Goal: Task Accomplishment & Management: Use online tool/utility

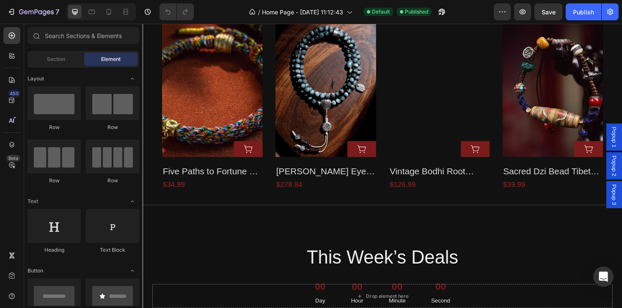
scroll to position [819, 0]
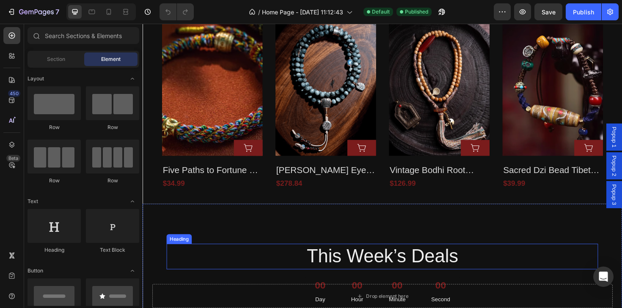
click at [488, 282] on h2 "This Week’s Deals" at bounding box center [396, 270] width 457 height 27
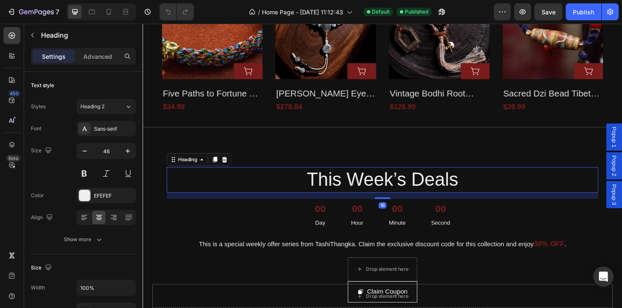
scroll to position [916, 0]
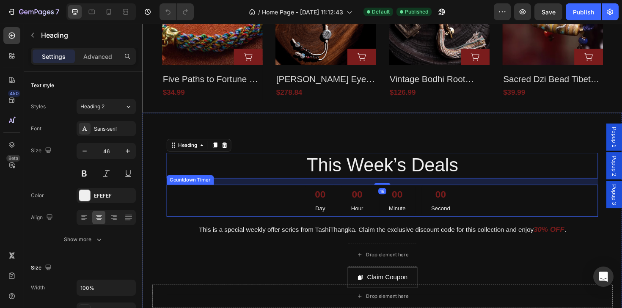
click at [474, 209] on div "00 Second" at bounding box center [458, 211] width 40 height 34
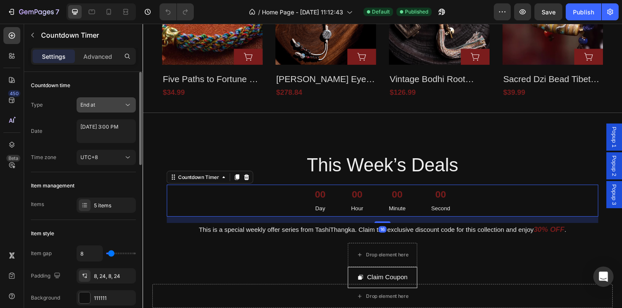
click at [117, 107] on div "End at" at bounding box center [101, 105] width 43 height 8
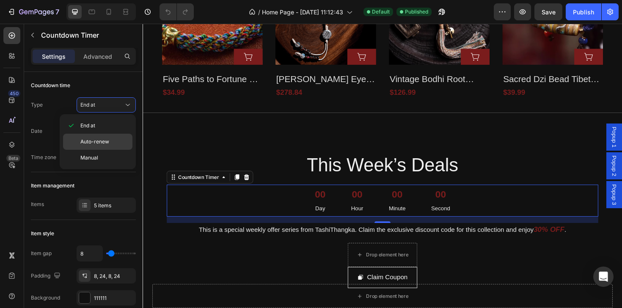
click at [106, 141] on span "Auto-renew" at bounding box center [94, 142] width 29 height 8
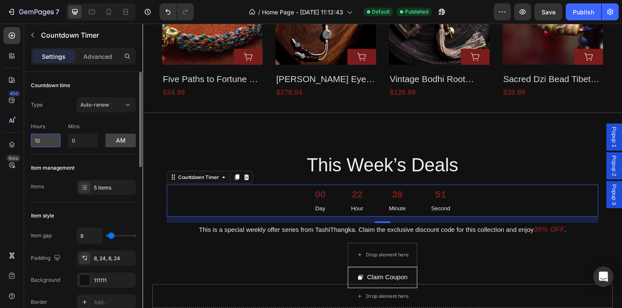
click at [56, 141] on input "10" at bounding box center [46, 141] width 30 height 14
click at [59, 143] on input "10" at bounding box center [46, 141] width 30 height 14
type input "1"
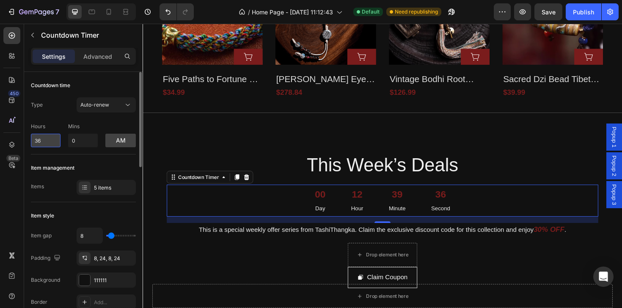
type input "3"
click at [120, 134] on button "am" at bounding box center [120, 141] width 30 height 14
click at [117, 140] on button "pm" at bounding box center [120, 141] width 30 height 14
click at [120, 142] on button "am" at bounding box center [120, 141] width 30 height 14
click at [45, 135] on input "0" at bounding box center [46, 141] width 30 height 14
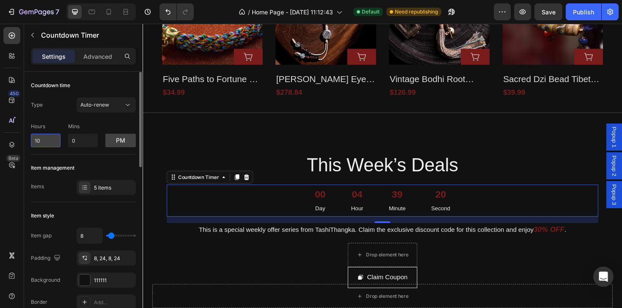
type input "0"
type input "2"
type input "1"
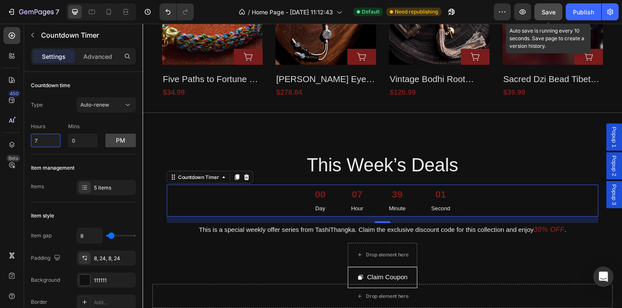
type input "7"
click at [556, 7] on button "Save" at bounding box center [549, 11] width 28 height 17
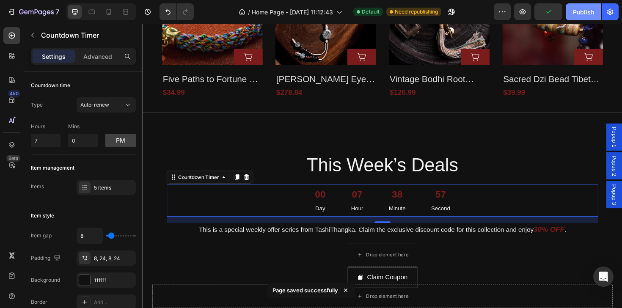
click at [580, 14] on div "Publish" at bounding box center [583, 12] width 21 height 9
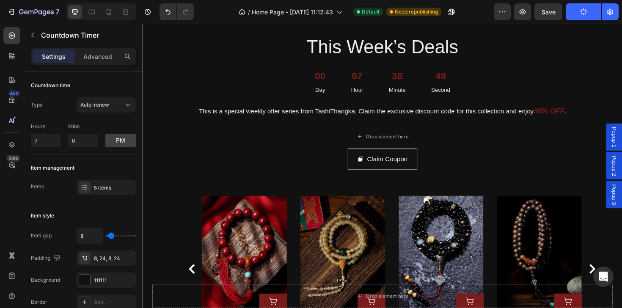
scroll to position [1065, 0]
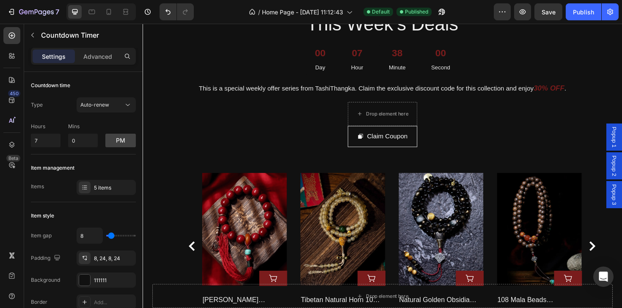
click at [577, 20] on div "7 Version history / Home Page - Jun 10, 11:12:43 Default Published Preview Save…" at bounding box center [311, 12] width 622 height 24
click at [577, 18] on button "Publish" at bounding box center [584, 11] width 36 height 17
click at [339, 289] on div "View live page" at bounding box center [327, 289] width 48 height 12
click at [15, 7] on div "7" at bounding box center [33, 12] width 52 height 10
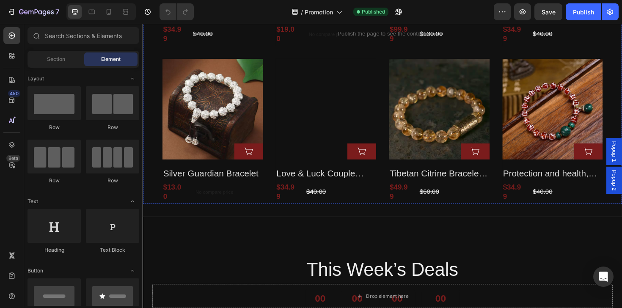
scroll to position [608, 0]
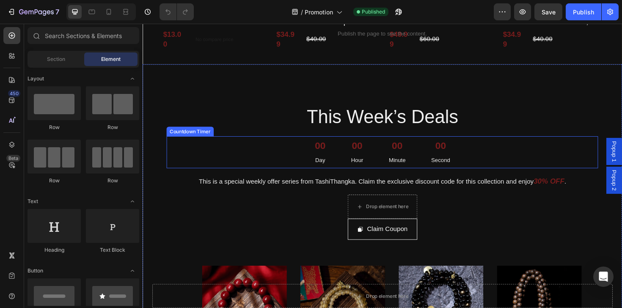
click at [347, 151] on div "00 Day 00 Hour 00 Minute 00 Second" at bounding box center [397, 160] width 164 height 34
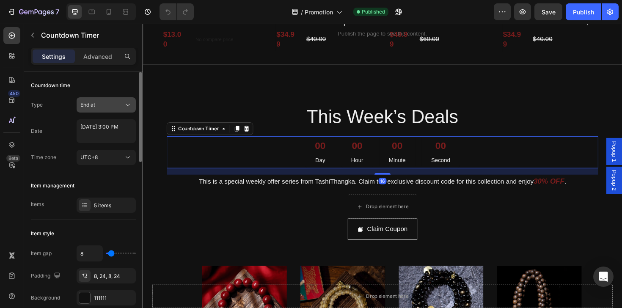
click at [102, 102] on div "End at" at bounding box center [101, 105] width 43 height 8
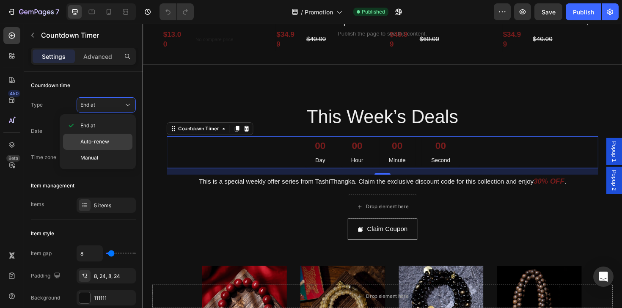
click at [104, 148] on div "Auto-renew" at bounding box center [97, 142] width 69 height 16
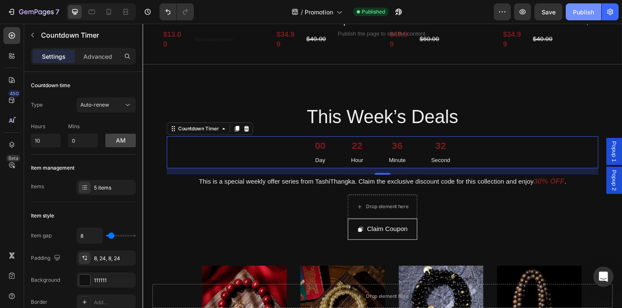
click at [582, 13] on div "Publish" at bounding box center [583, 12] width 21 height 9
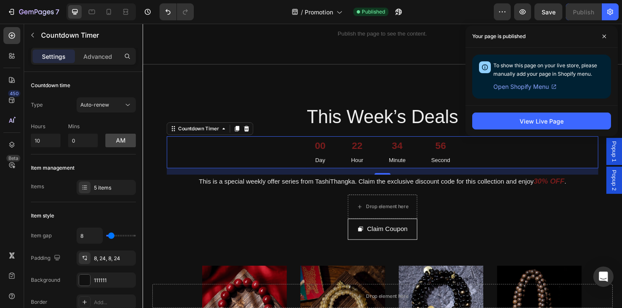
scroll to position [945, 0]
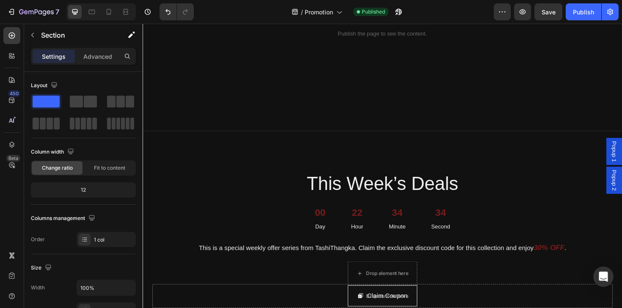
scroll to position [0, 0]
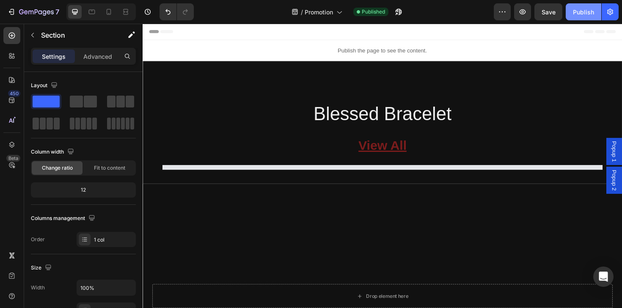
click at [586, 18] on button "Publish" at bounding box center [584, 11] width 36 height 17
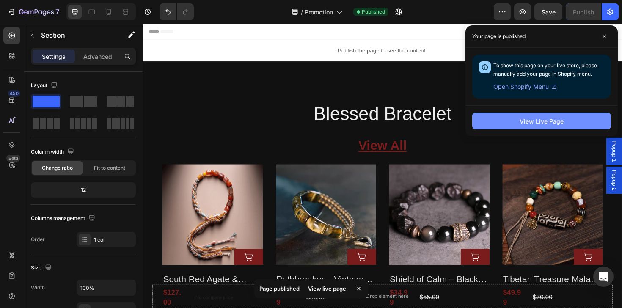
click at [530, 125] on div "View Live Page" at bounding box center [542, 121] width 44 height 9
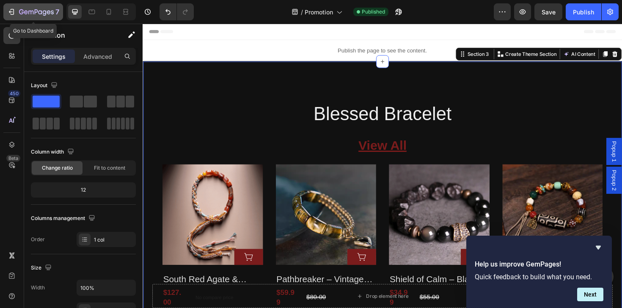
click at [24, 11] on icon "button" at bounding box center [36, 12] width 35 height 7
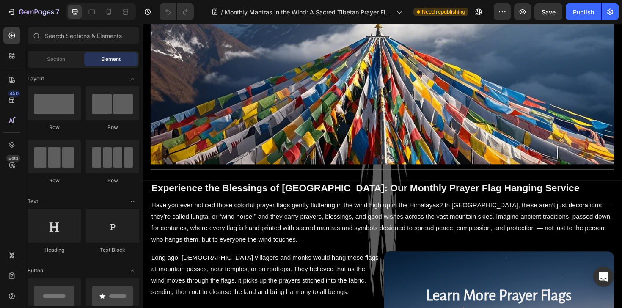
scroll to position [145, 0]
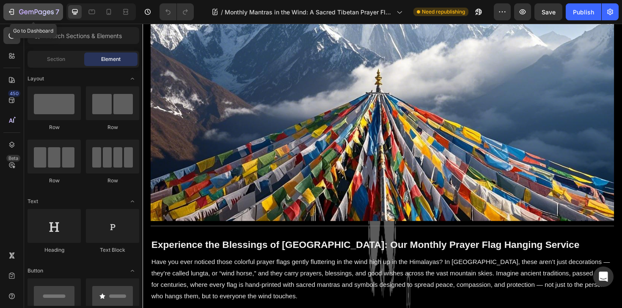
click at [14, 13] on icon "button" at bounding box center [11, 12] width 8 height 8
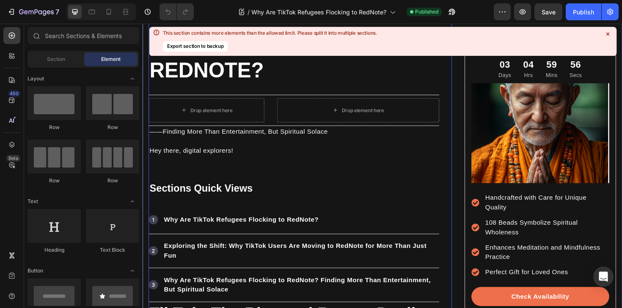
scroll to position [91, 0]
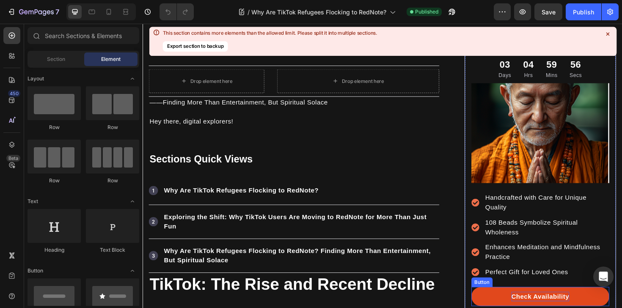
click at [566, 308] on div "Check Availability" at bounding box center [563, 313] width 61 height 10
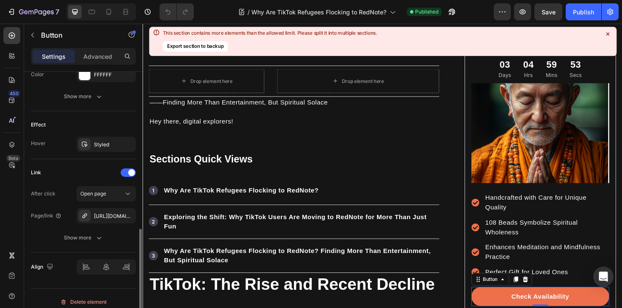
scroll to position [413, 0]
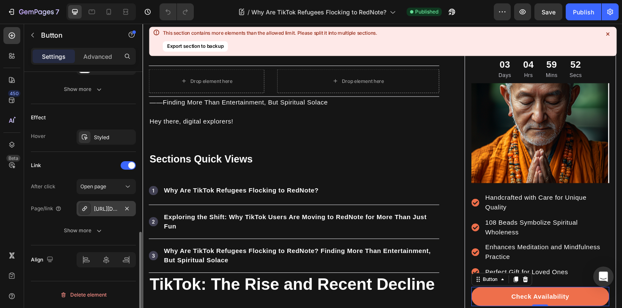
click at [108, 204] on div "https://tashithangka.com/bless-brackets" at bounding box center [106, 208] width 59 height 15
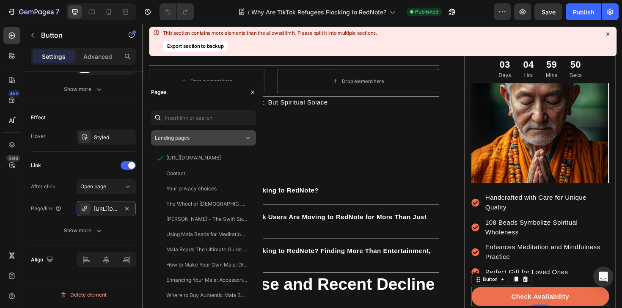
click at [210, 140] on div "Landing pages" at bounding box center [199, 138] width 89 height 8
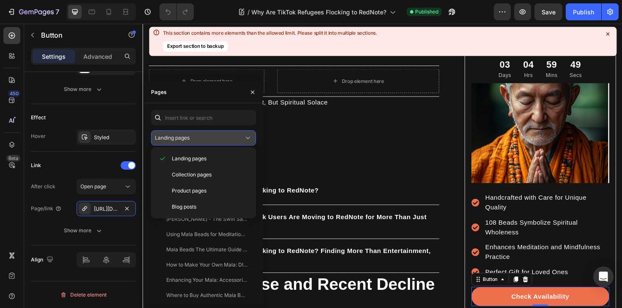
click at [210, 140] on div "Landing pages" at bounding box center [199, 138] width 89 height 8
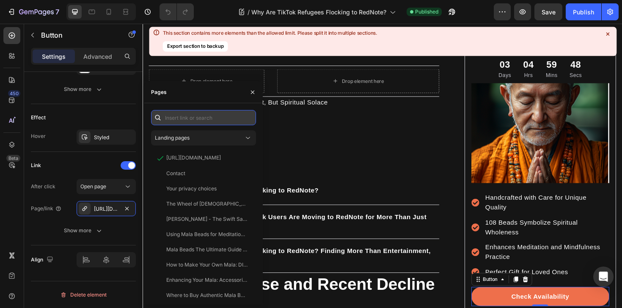
click at [210, 116] on input "text" at bounding box center [203, 117] width 105 height 15
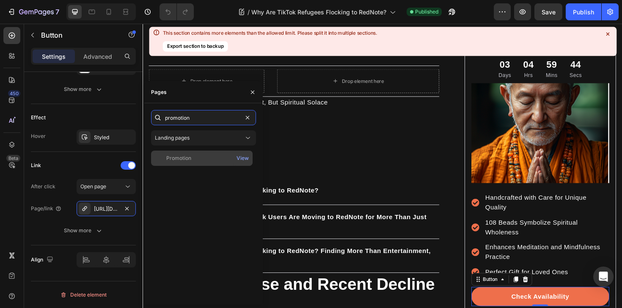
type input "promotion"
click at [206, 158] on div "Promotion" at bounding box center [201, 158] width 95 height 8
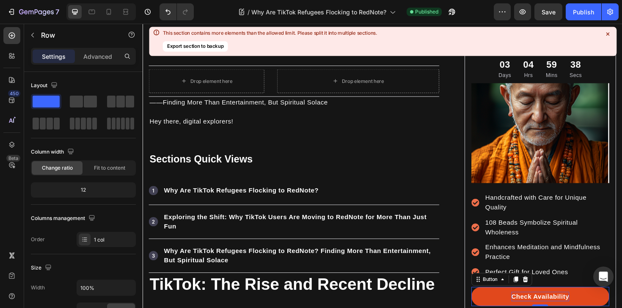
click at [535, 308] on div "Check Availability" at bounding box center [563, 313] width 61 height 10
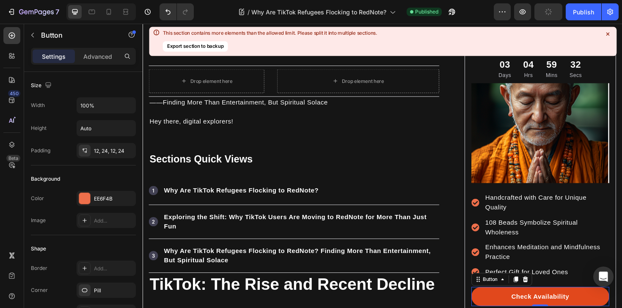
click at [500, 308] on link "Check Availability" at bounding box center [564, 313] width 146 height 20
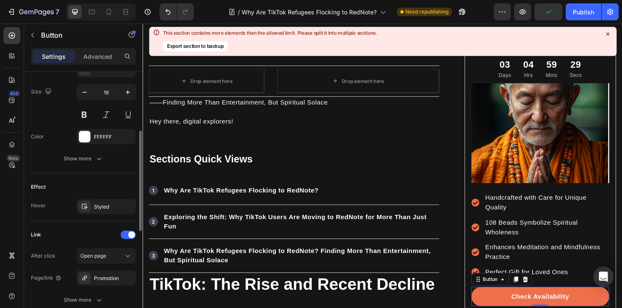
scroll to position [380, 0]
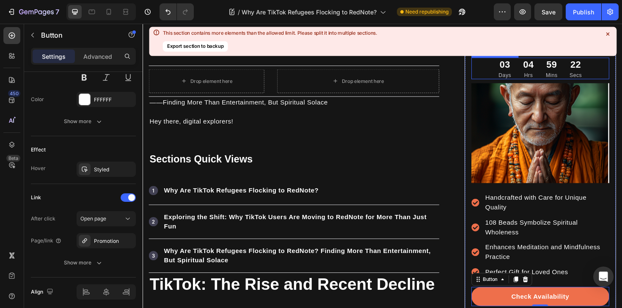
click at [607, 34] on icon at bounding box center [607, 34] width 3 height 3
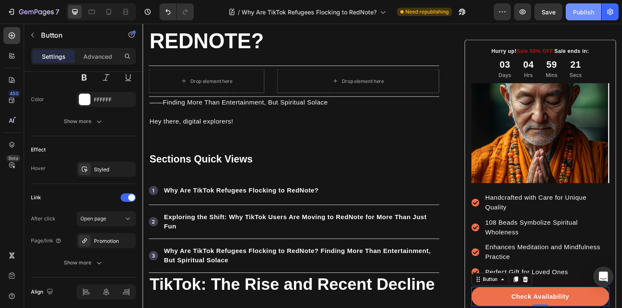
click at [579, 9] on div "Publish" at bounding box center [583, 12] width 21 height 9
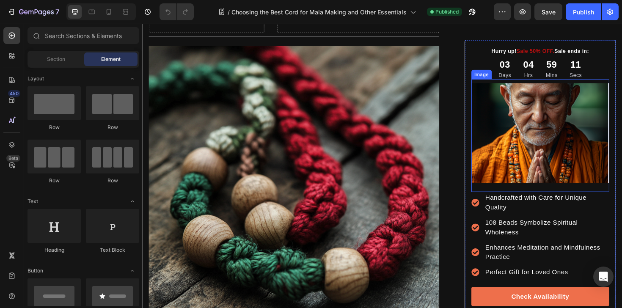
scroll to position [143, 0]
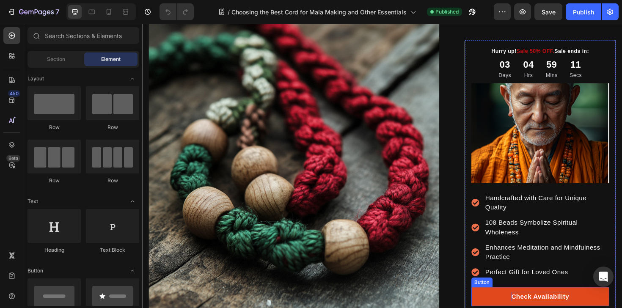
click at [535, 308] on div "Check Availability" at bounding box center [563, 313] width 61 height 10
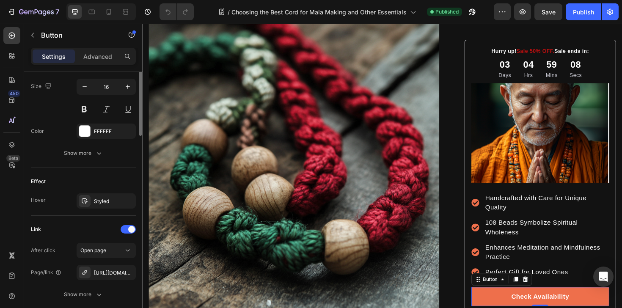
scroll to position [389, 0]
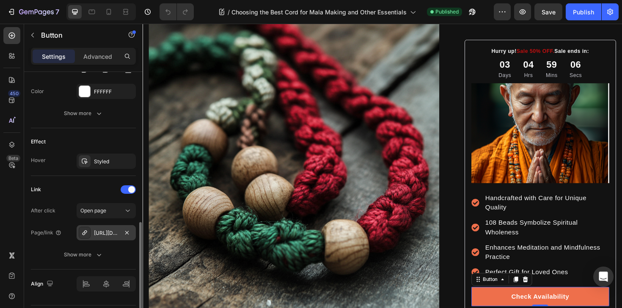
click at [115, 233] on div "https://tashithangka.com/news/108-mala-beads-resource-hub" at bounding box center [106, 233] width 25 height 8
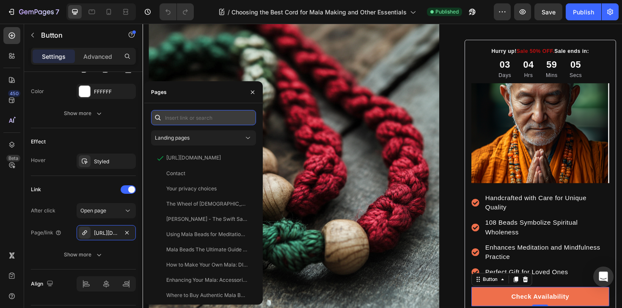
click at [204, 115] on input "text" at bounding box center [203, 117] width 105 height 15
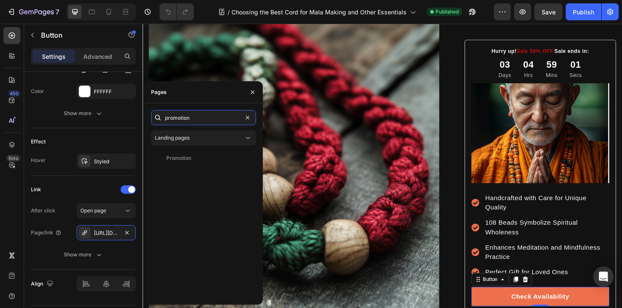
type input "promotion"
click at [191, 157] on div "Promotion" at bounding box center [201, 158] width 95 height 8
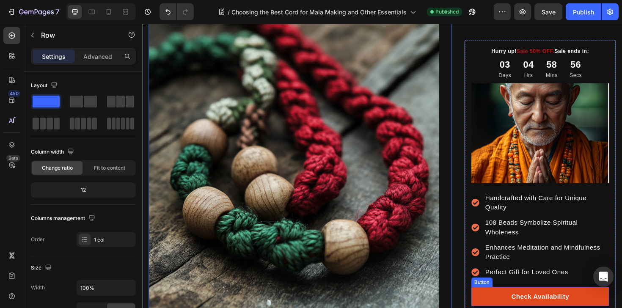
click at [507, 308] on link "Check Availability" at bounding box center [564, 313] width 146 height 20
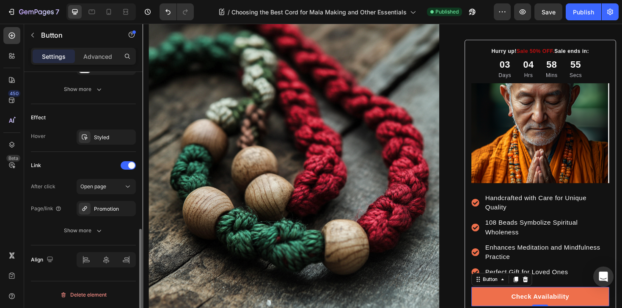
scroll to position [406, 0]
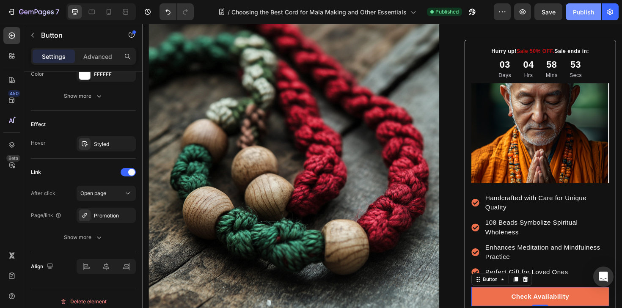
click at [580, 14] on div "Publish" at bounding box center [583, 12] width 21 height 9
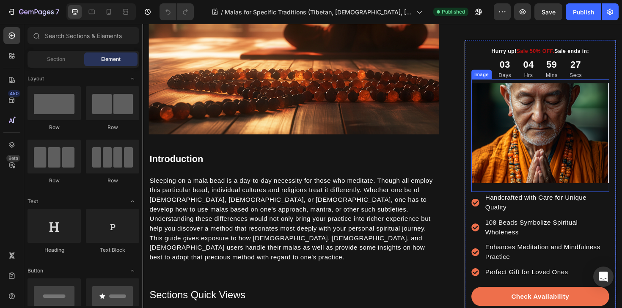
scroll to position [284, 0]
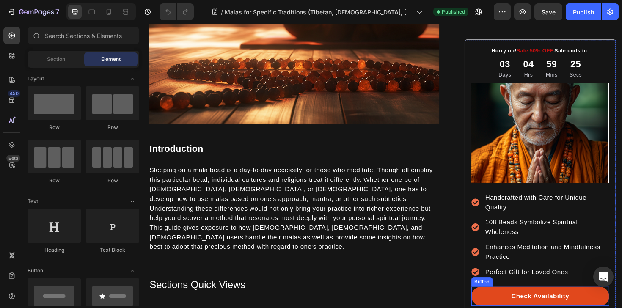
click at [510, 304] on link "Check Availability" at bounding box center [564, 313] width 146 height 20
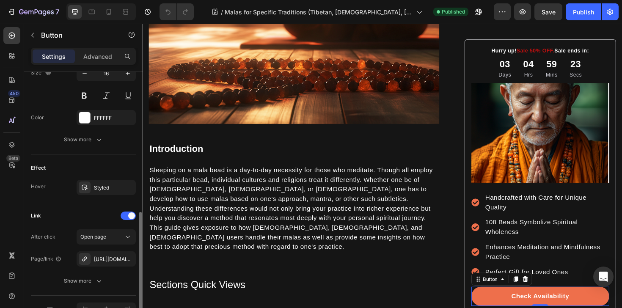
scroll to position [393, 0]
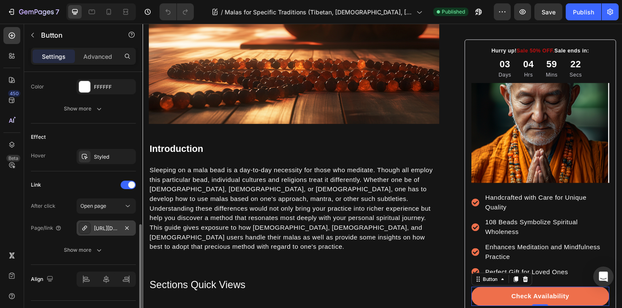
click at [107, 226] on div "https://tashithangka.com/bless-brackets" at bounding box center [106, 229] width 25 height 8
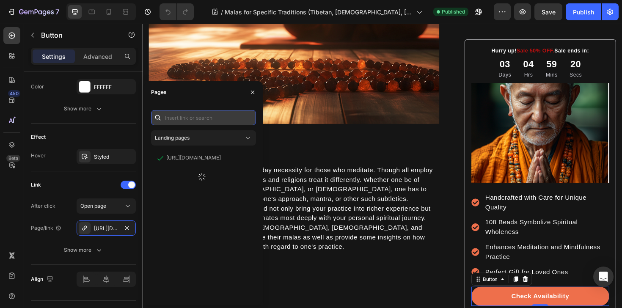
click at [214, 116] on input "text" at bounding box center [203, 117] width 105 height 15
type input "promotion"
click at [218, 157] on div "Promotion" at bounding box center [201, 158] width 95 height 8
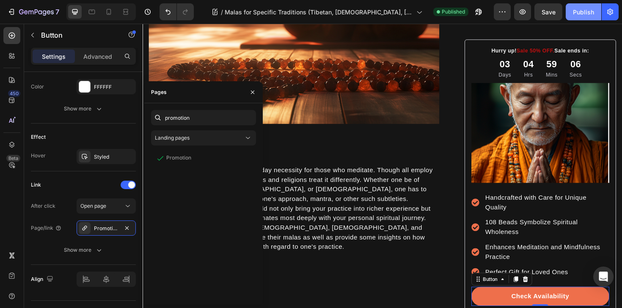
click at [577, 11] on div "Publish" at bounding box center [583, 12] width 21 height 9
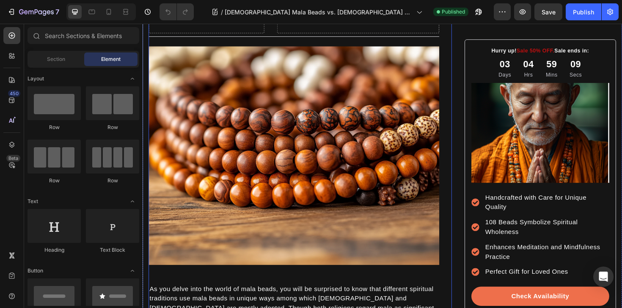
scroll to position [218, 0]
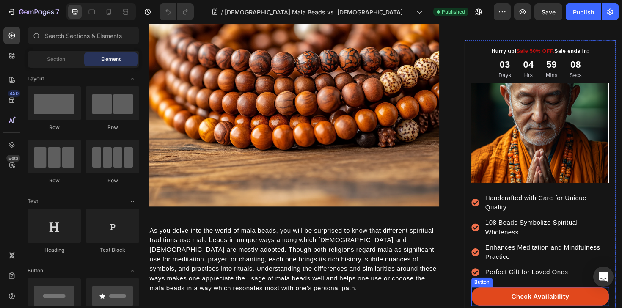
click at [524, 306] on link "Check Availability" at bounding box center [564, 313] width 146 height 20
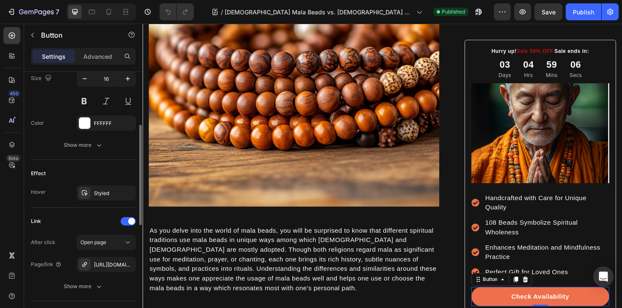
scroll to position [413, 0]
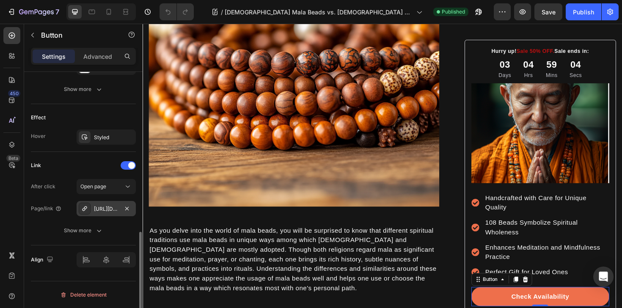
click at [105, 209] on div "[URL][DOMAIN_NAME]" at bounding box center [106, 209] width 25 height 8
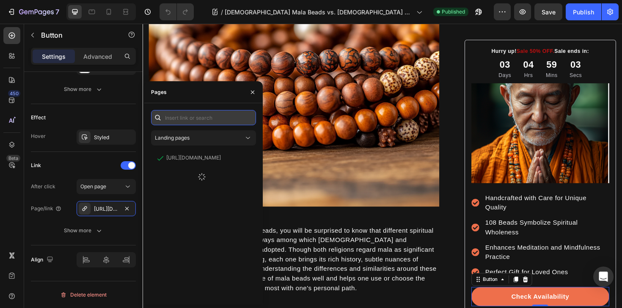
click at [201, 120] on input "text" at bounding box center [203, 117] width 105 height 15
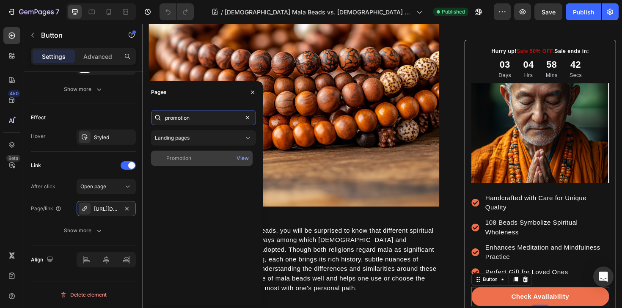
type input "promotion"
click at [204, 163] on div "Promotion View" at bounding box center [202, 158] width 102 height 15
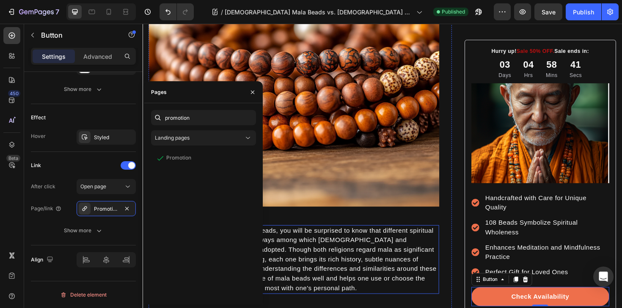
click at [414, 272] on p "As you delve into the world of mala beads, you will be surprised to know that d…" at bounding box center [303, 273] width 306 height 71
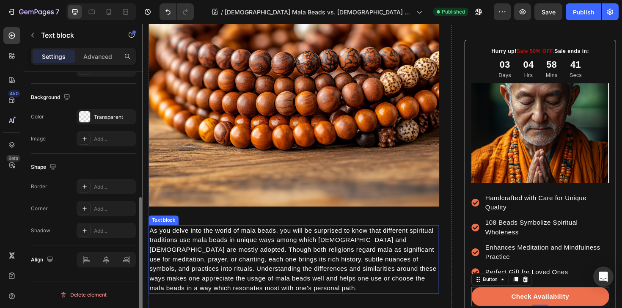
scroll to position [0, 0]
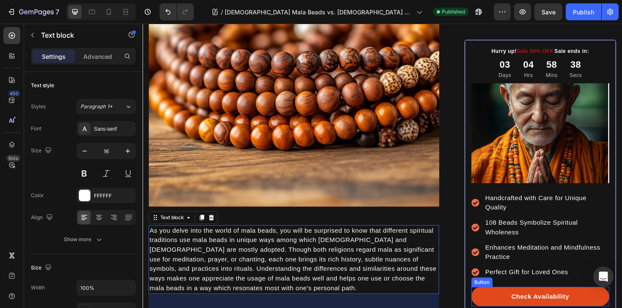
click at [503, 307] on link "Check Availability" at bounding box center [564, 313] width 146 height 20
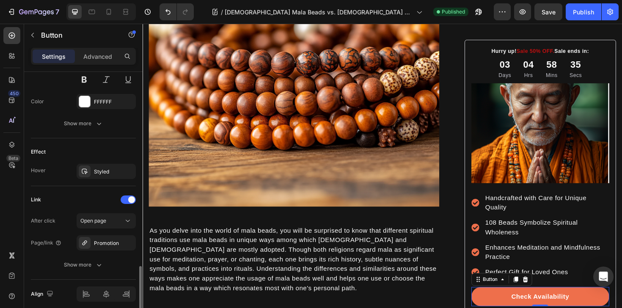
scroll to position [413, 0]
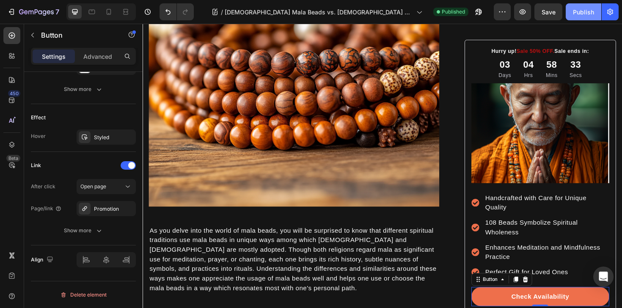
click at [582, 17] on button "Publish" at bounding box center [584, 11] width 36 height 17
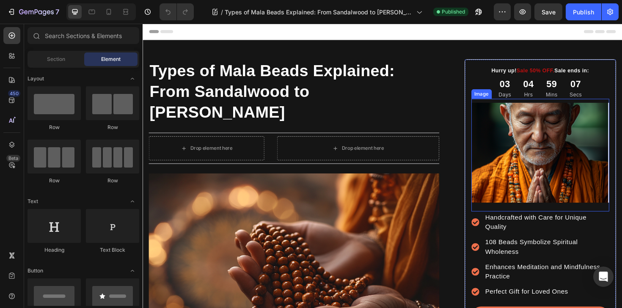
scroll to position [160, 0]
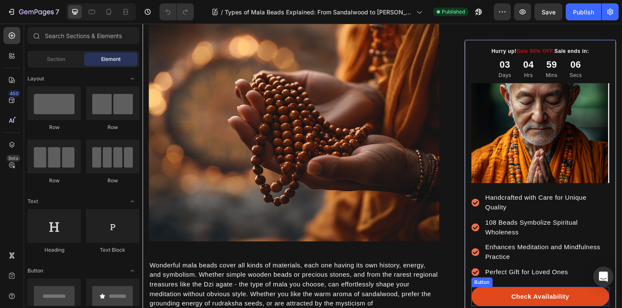
click at [517, 308] on link "Check Availability" at bounding box center [564, 313] width 146 height 20
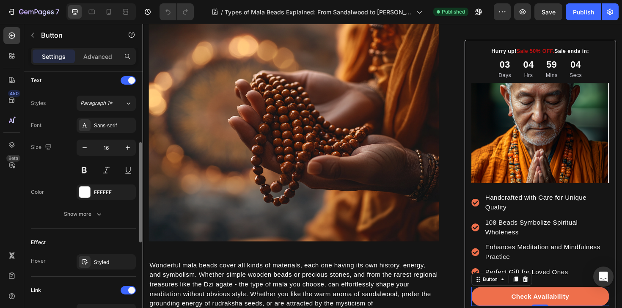
scroll to position [367, 0]
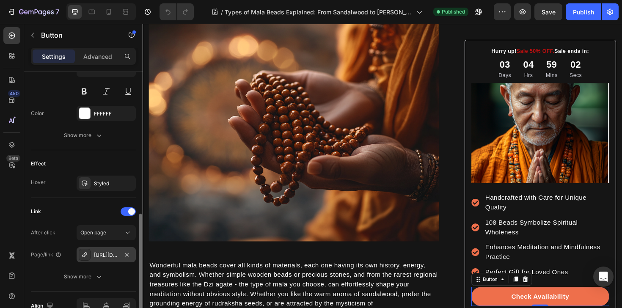
click at [110, 254] on div "[URL][DOMAIN_NAME]" at bounding box center [106, 255] width 25 height 8
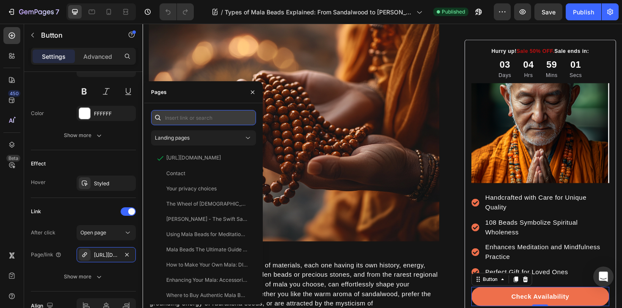
click at [190, 121] on input "text" at bounding box center [203, 117] width 105 height 15
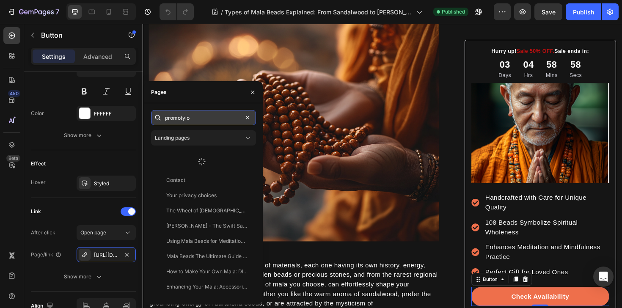
type input "promotyi"
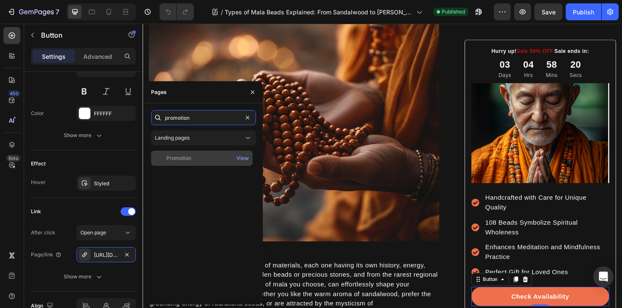
type input "promotion"
click at [189, 152] on div "Promotion View" at bounding box center [202, 158] width 102 height 15
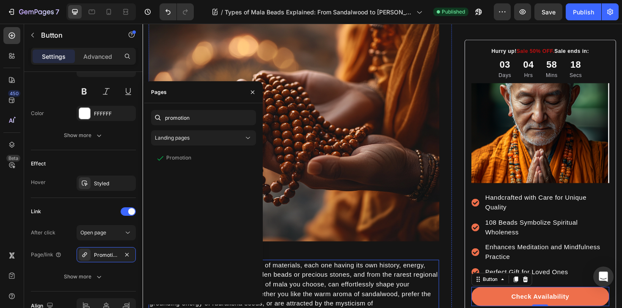
click at [344, 281] on p "Wonderful mala beads cover all kinds of materials, each one having its own hist…" at bounding box center [303, 310] width 306 height 71
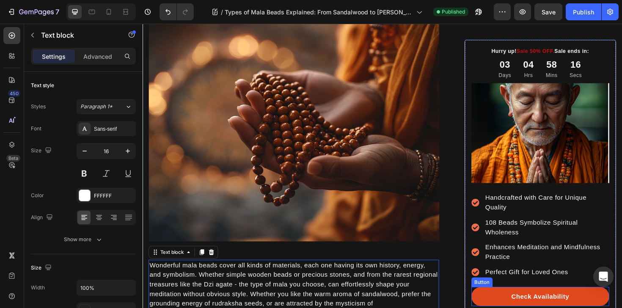
click at [511, 306] on link "Check Availability" at bounding box center [564, 313] width 146 height 20
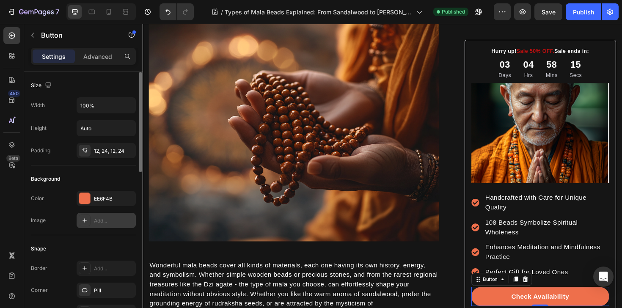
scroll to position [413, 0]
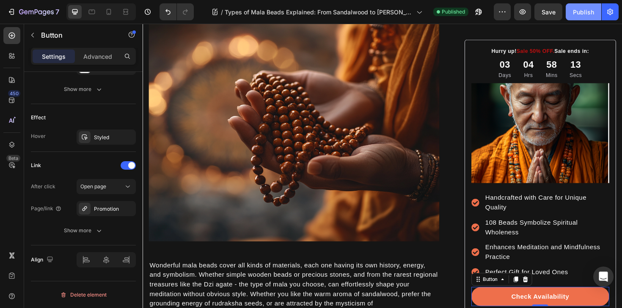
click at [590, 15] on div "Publish" at bounding box center [583, 12] width 21 height 9
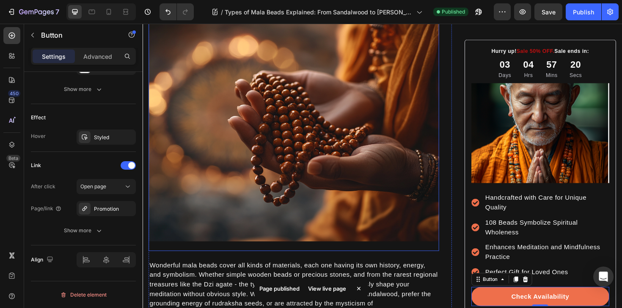
click at [419, 105] on img at bounding box center [303, 139] width 308 height 232
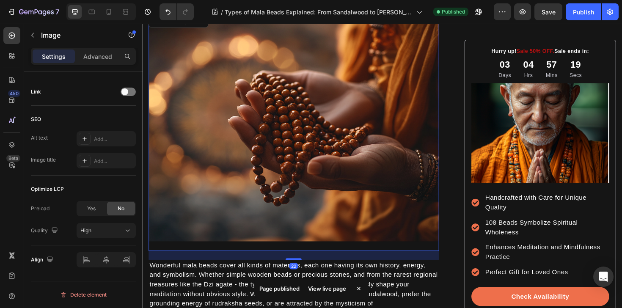
scroll to position [0, 0]
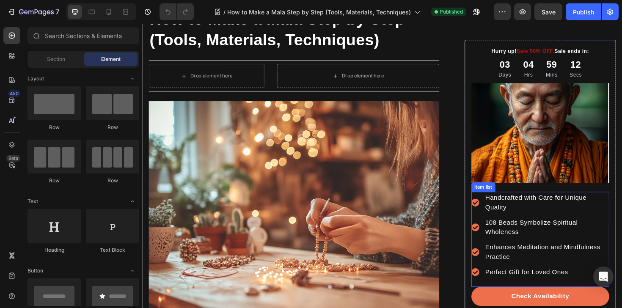
scroll to position [134, 0]
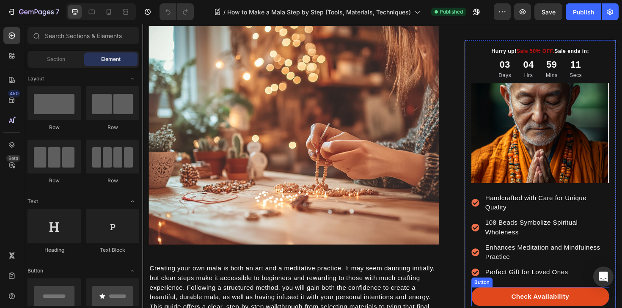
click at [518, 308] on link "Check Availability" at bounding box center [564, 313] width 146 height 20
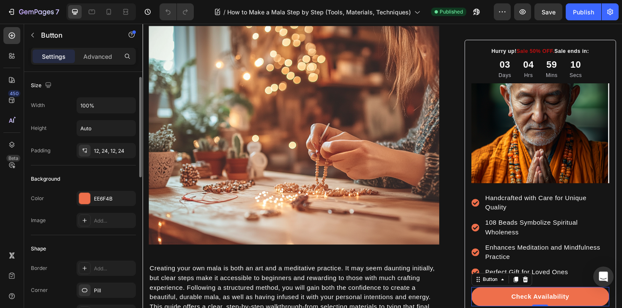
scroll to position [413, 0]
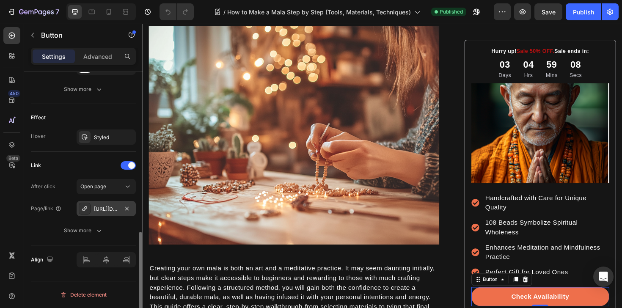
click at [99, 211] on div "[URL][DOMAIN_NAME]" at bounding box center [106, 209] width 25 height 8
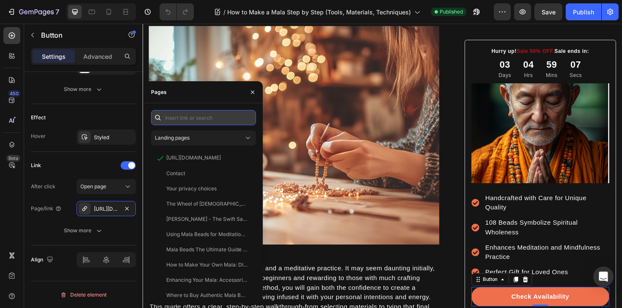
click at [195, 119] on input "text" at bounding box center [203, 117] width 105 height 15
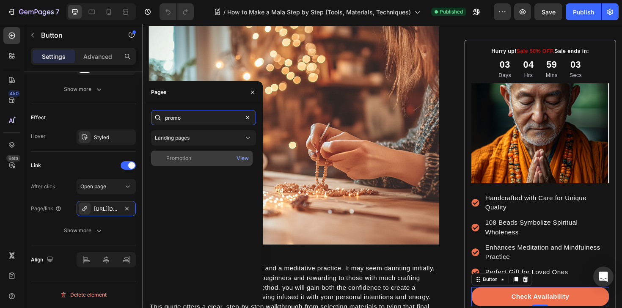
type input "promo"
click at [197, 153] on div "Promotion View" at bounding box center [202, 158] width 102 height 15
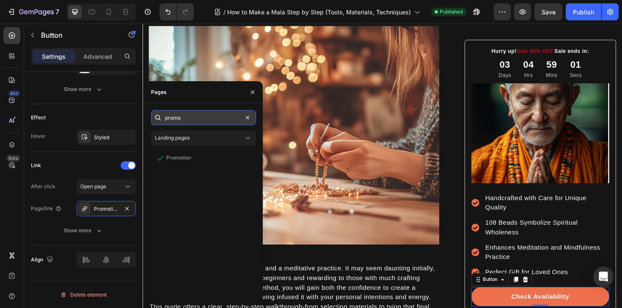
click at [209, 121] on input "promo" at bounding box center [203, 117] width 105 height 15
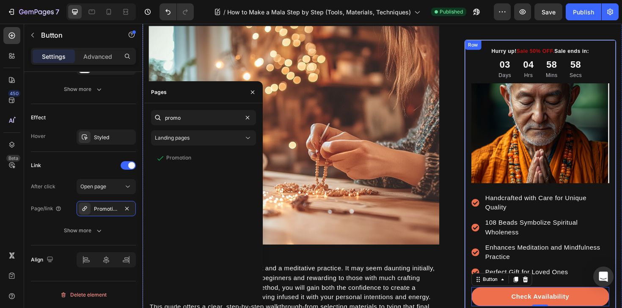
click at [484, 197] on div "Hurry up! Sale 50% OFF. Sale ends in: Text block 03 Days 04 Hrs 58 Mins 58 Secs…" at bounding box center [564, 193] width 160 height 304
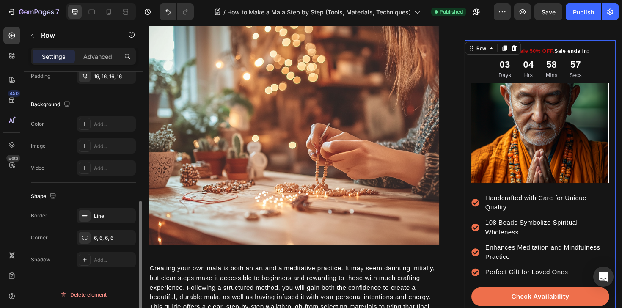
scroll to position [0, 0]
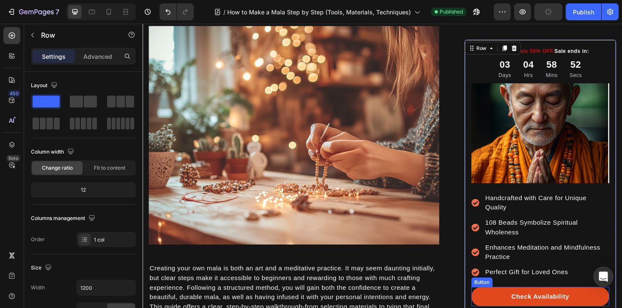
click at [509, 306] on link "Check Availability" at bounding box center [564, 313] width 146 height 20
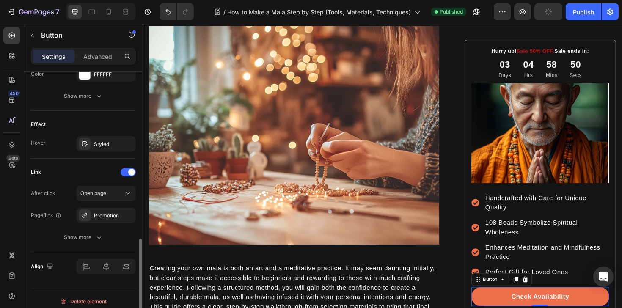
scroll to position [413, 0]
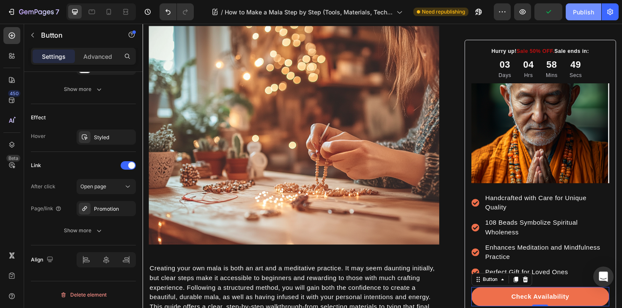
click at [590, 11] on div "Publish" at bounding box center [583, 12] width 21 height 9
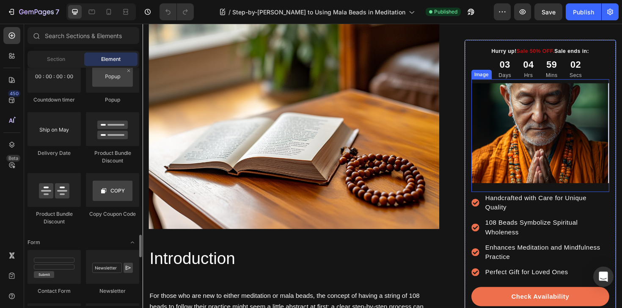
scroll to position [220, 0]
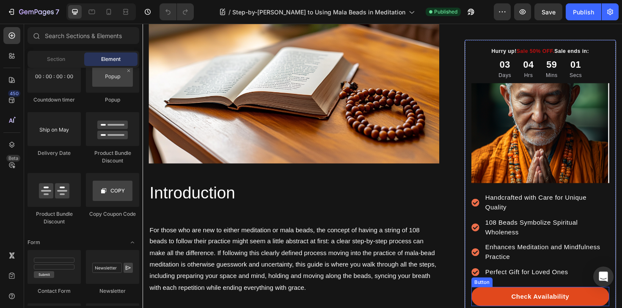
click at [507, 308] on link "Check Availability" at bounding box center [564, 313] width 146 height 20
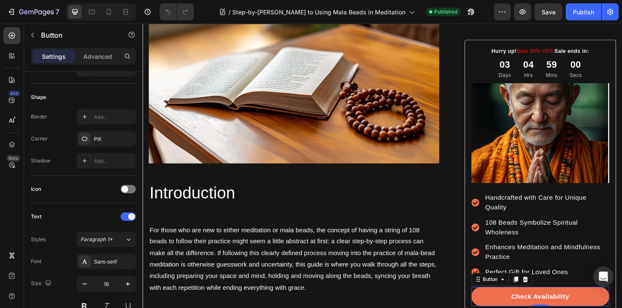
scroll to position [413, 0]
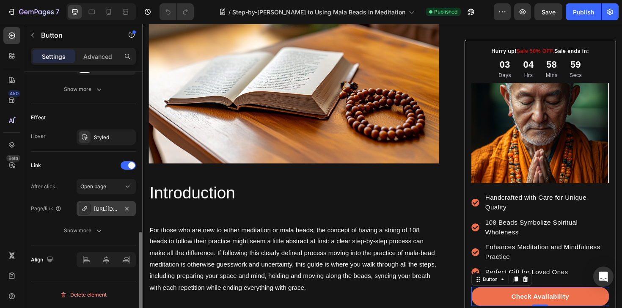
click at [108, 207] on div "https://tashithangka.com/bless-brackets" at bounding box center [106, 209] width 25 height 8
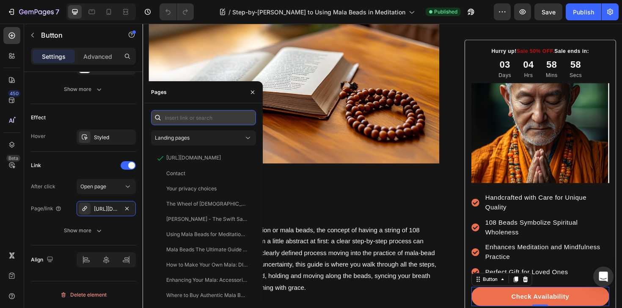
click at [215, 114] on input "text" at bounding box center [203, 117] width 105 height 15
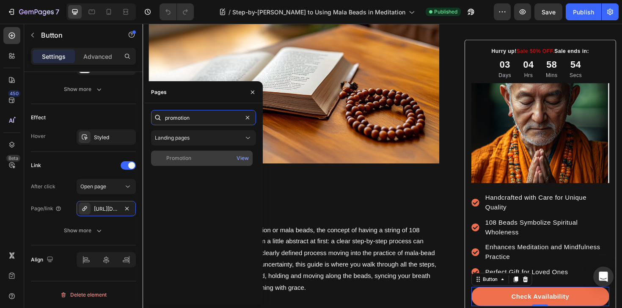
type input "promotion"
click at [214, 161] on div "Promotion" at bounding box center [201, 158] width 95 height 8
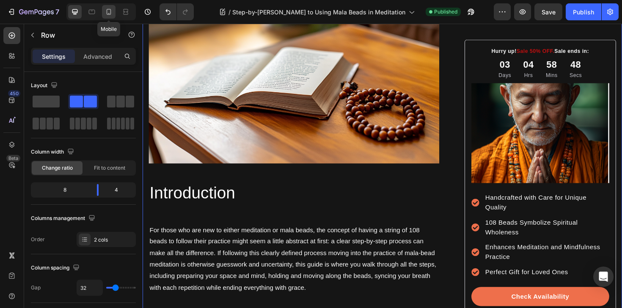
click at [110, 14] on icon at bounding box center [109, 12] width 5 height 6
type input "0"
type input "100%"
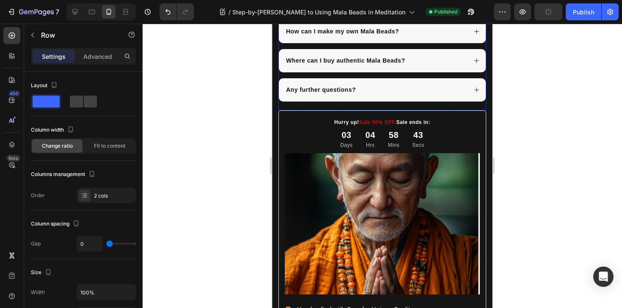
scroll to position [2649, 0]
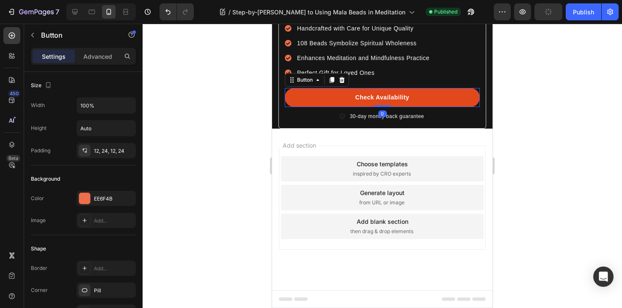
click at [334, 107] on link "Check Availability" at bounding box center [382, 97] width 195 height 19
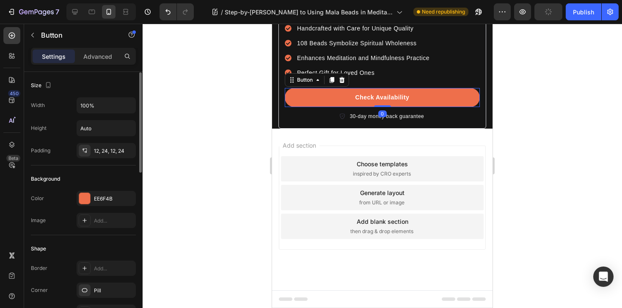
scroll to position [413, 0]
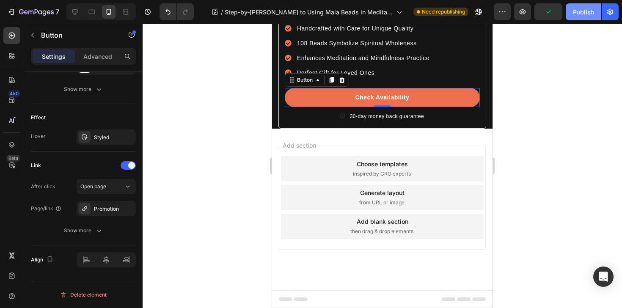
click at [580, 8] on div "Publish" at bounding box center [583, 12] width 21 height 9
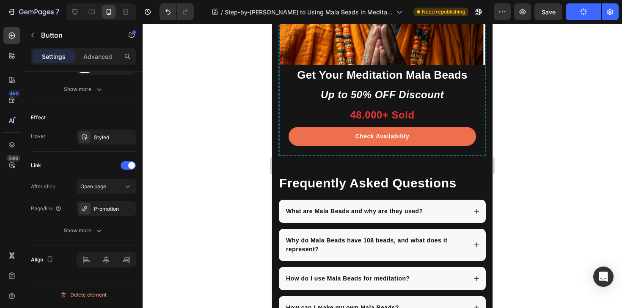
scroll to position [1629, 0]
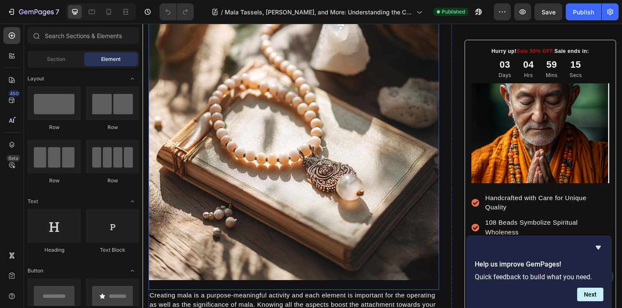
scroll to position [234, 0]
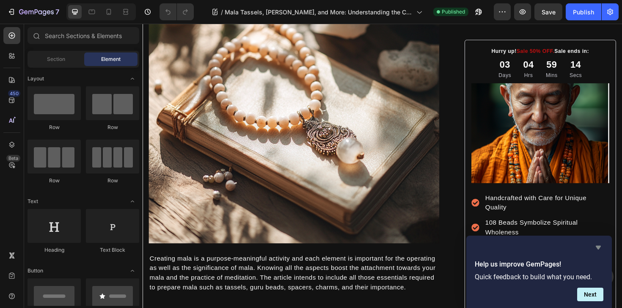
click at [595, 244] on icon "Hide survey" at bounding box center [598, 248] width 10 height 10
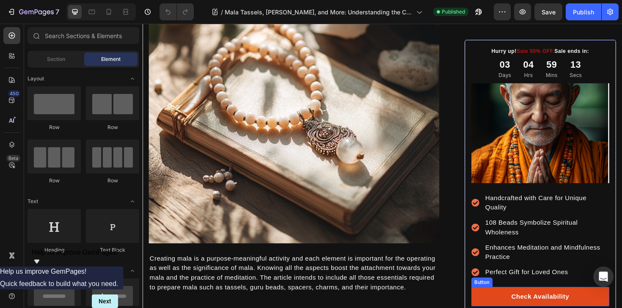
click at [502, 308] on link "Check Availability" at bounding box center [564, 313] width 146 height 20
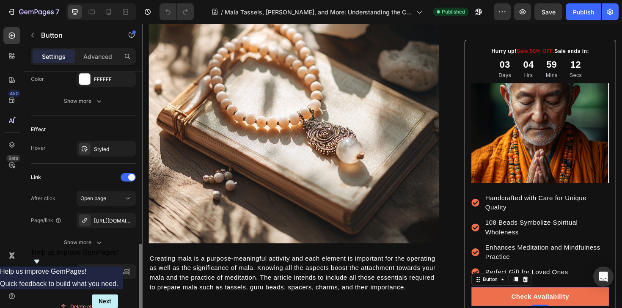
scroll to position [413, 0]
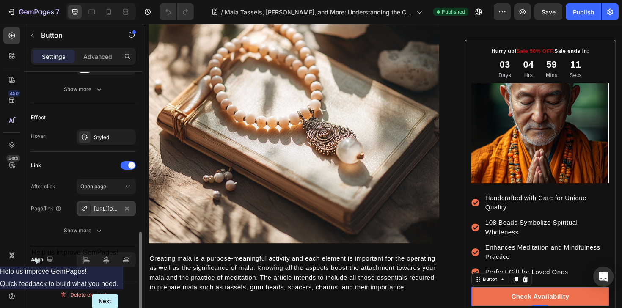
click at [101, 214] on div "[URL][DOMAIN_NAME]" at bounding box center [106, 208] width 59 height 15
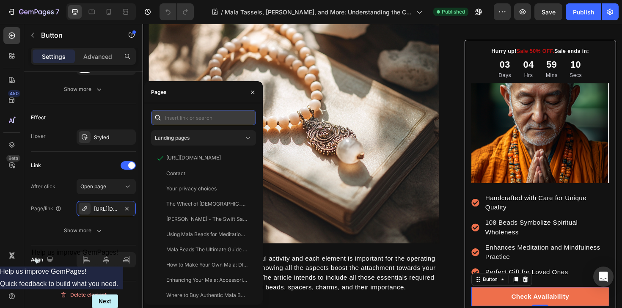
click at [190, 116] on input "text" at bounding box center [203, 117] width 105 height 15
paste input "promo"
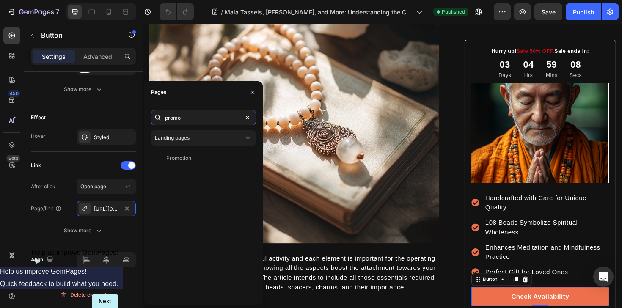
type input "promo"
click at [211, 160] on div "Promotion" at bounding box center [201, 158] width 95 height 8
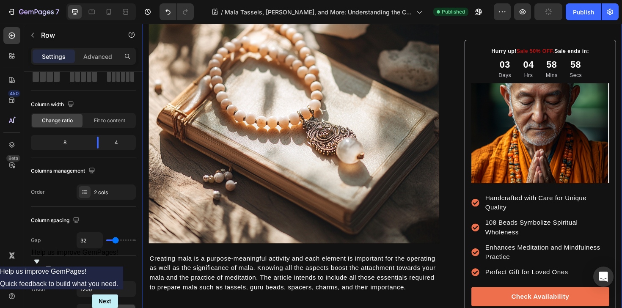
scroll to position [353, 0]
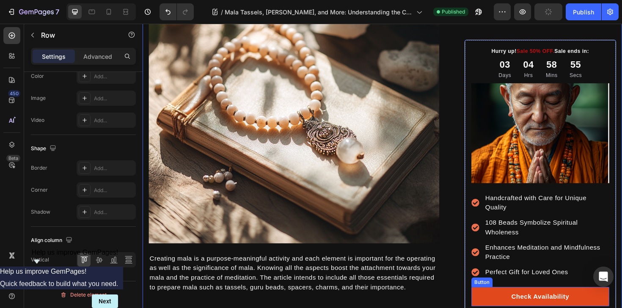
click at [499, 306] on link "Check Availability" at bounding box center [564, 313] width 146 height 20
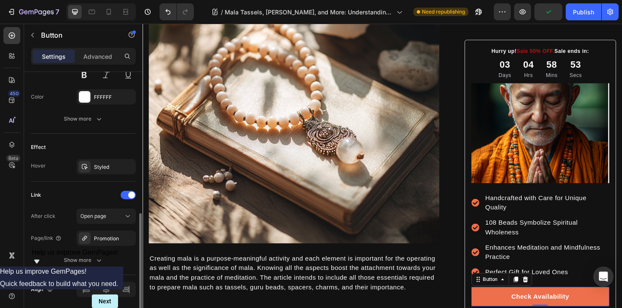
scroll to position [373, 0]
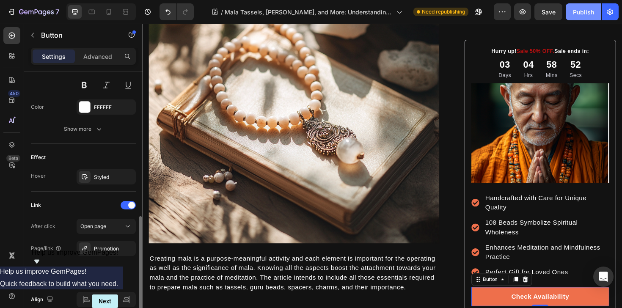
click at [589, 9] on div "Publish" at bounding box center [583, 12] width 21 height 9
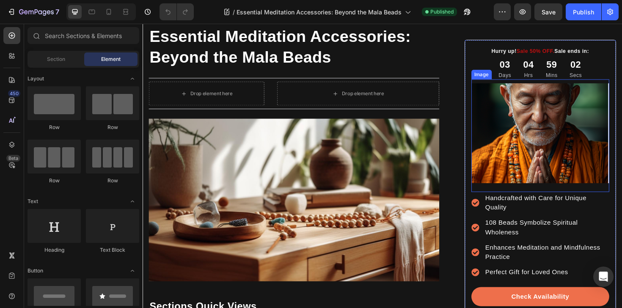
scroll to position [137, 0]
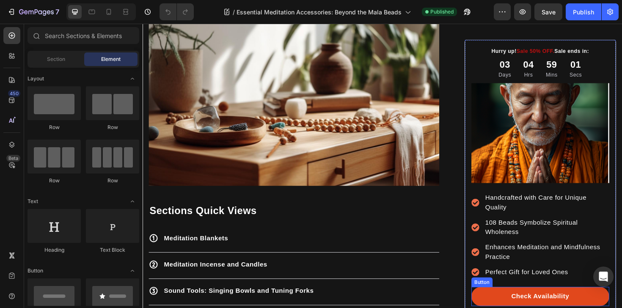
click at [510, 307] on link "Check Availability" at bounding box center [564, 313] width 146 height 20
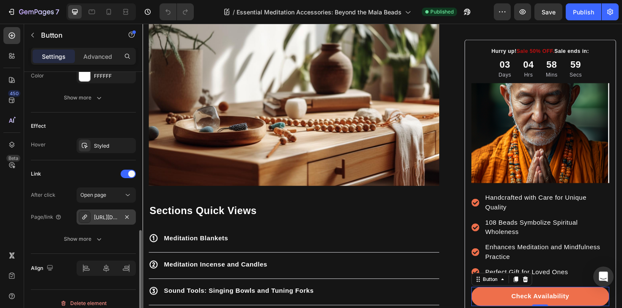
scroll to position [403, 0]
click at [109, 217] on div "[URL][DOMAIN_NAME]" at bounding box center [106, 219] width 25 height 8
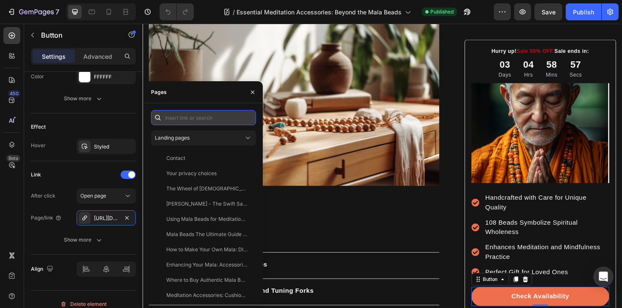
click at [190, 120] on input "text" at bounding box center [203, 117] width 105 height 15
paste input "promo"
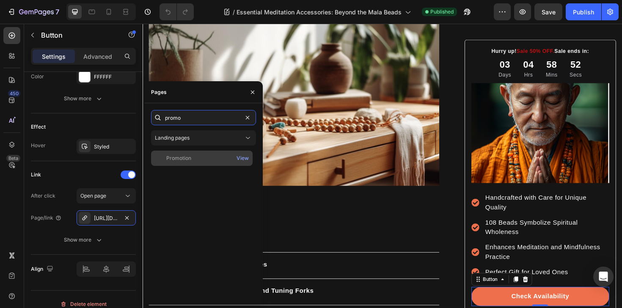
type input "promo"
click at [206, 156] on div "Promotion" at bounding box center [201, 158] width 95 height 8
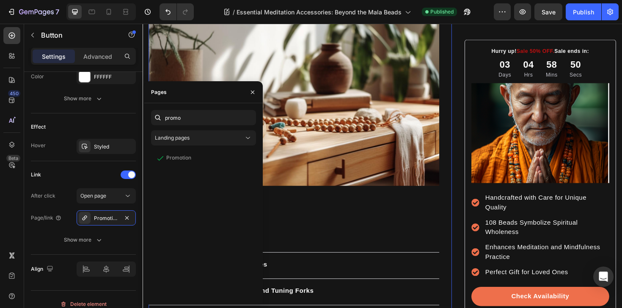
scroll to position [256, 0]
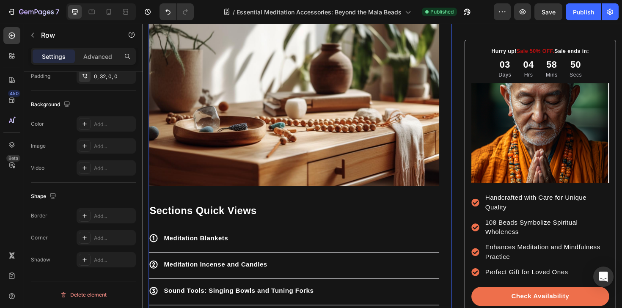
scroll to position [0, 0]
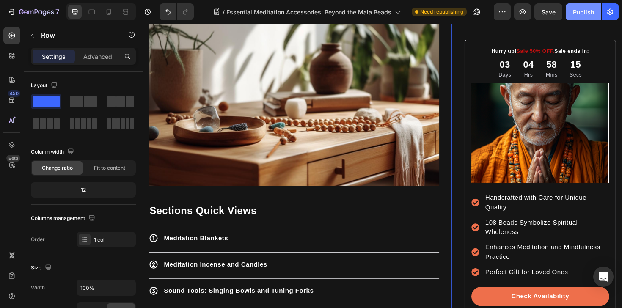
click at [588, 11] on div "Publish" at bounding box center [583, 12] width 21 height 9
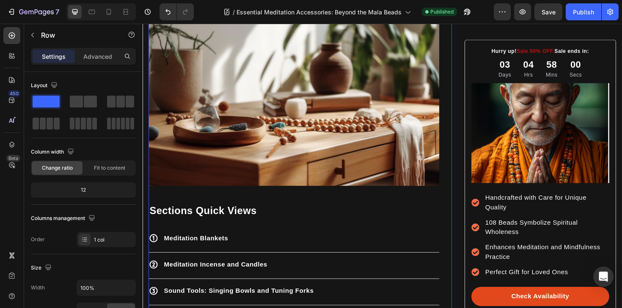
click at [501, 308] on link "Check Availability" at bounding box center [564, 313] width 146 height 20
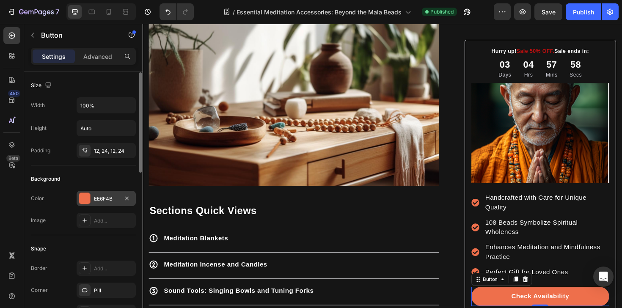
scroll to position [413, 0]
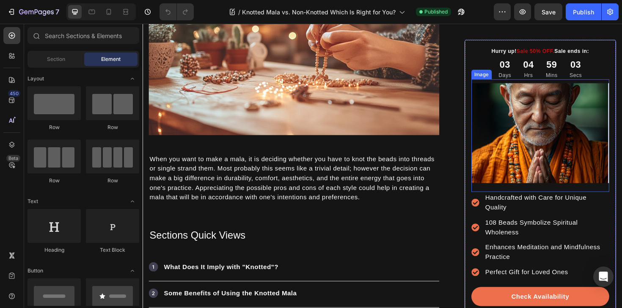
scroll to position [273, 0]
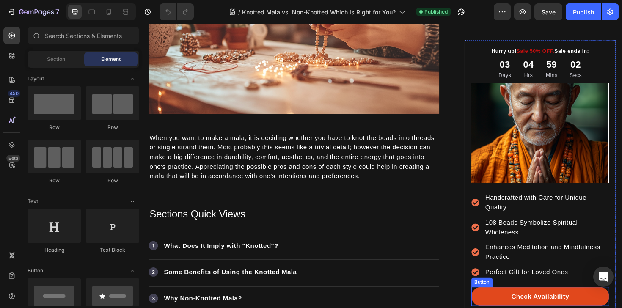
click at [512, 308] on link "Check Availability" at bounding box center [564, 313] width 146 height 20
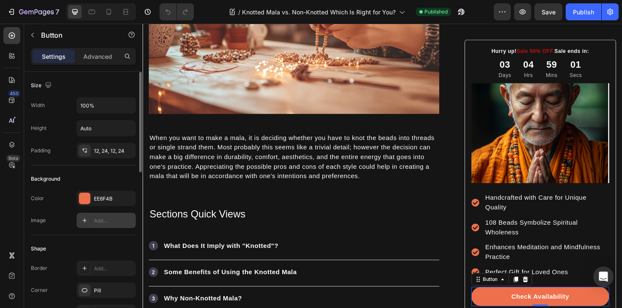
scroll to position [413, 0]
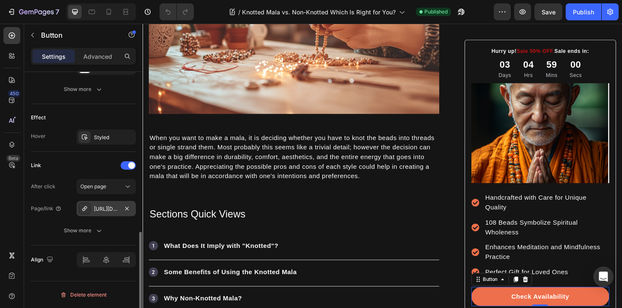
click at [99, 214] on div "[URL][DOMAIN_NAME]" at bounding box center [106, 208] width 59 height 15
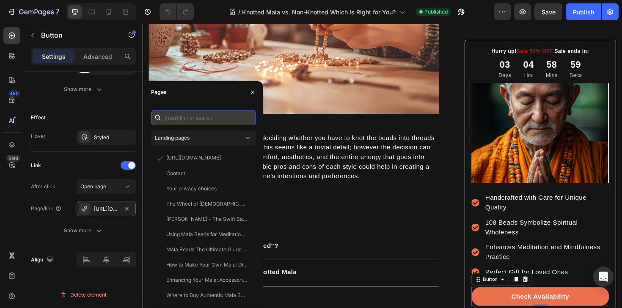
click at [178, 123] on input "text" at bounding box center [203, 117] width 105 height 15
paste input "promo"
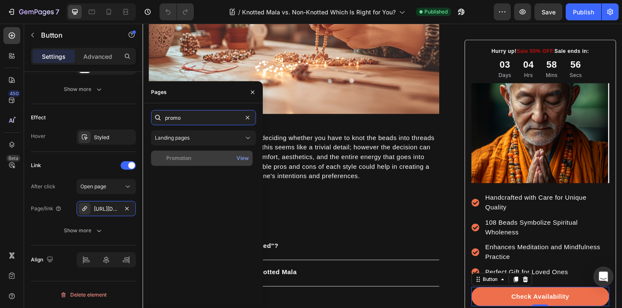
type input "promo"
click at [200, 158] on div "Promotion" at bounding box center [201, 158] width 95 height 8
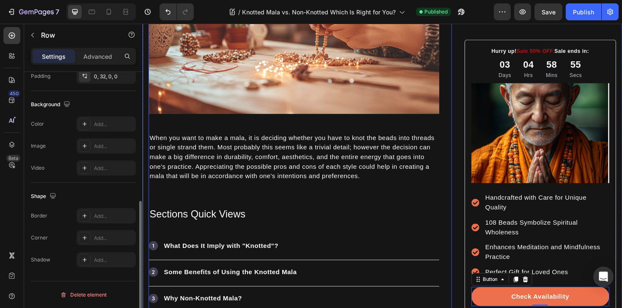
scroll to position [0, 0]
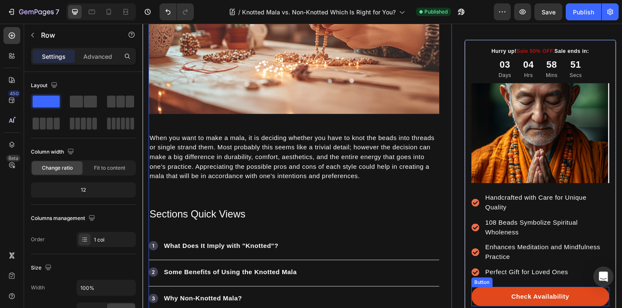
click at [500, 308] on link "Check Availability" at bounding box center [564, 313] width 146 height 20
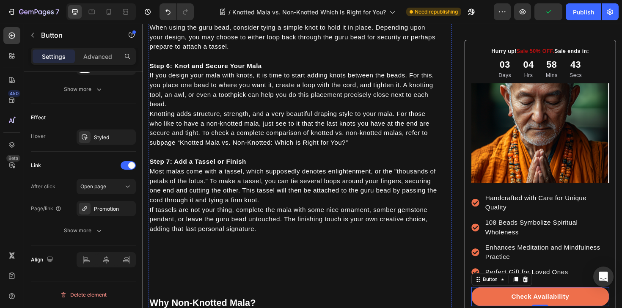
scroll to position [1098, 0]
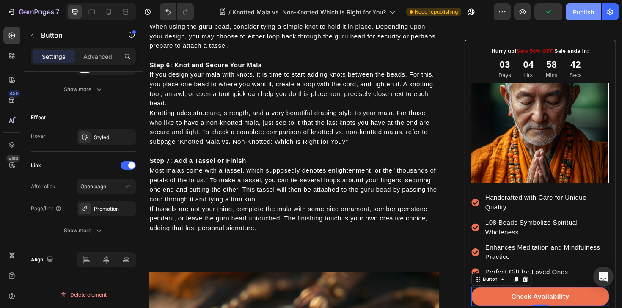
click at [582, 15] on div "Publish" at bounding box center [583, 12] width 21 height 9
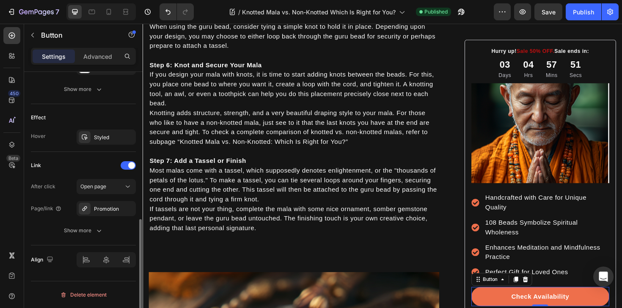
scroll to position [396, 0]
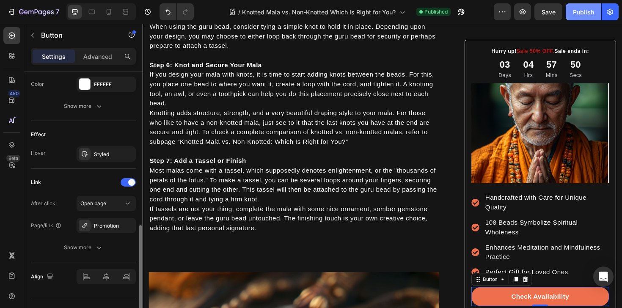
click at [582, 18] on button "Publish" at bounding box center [584, 11] width 36 height 17
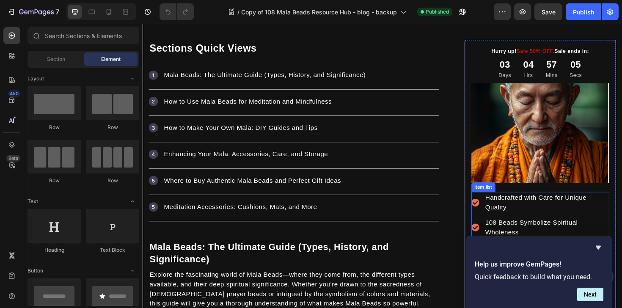
scroll to position [435, 0]
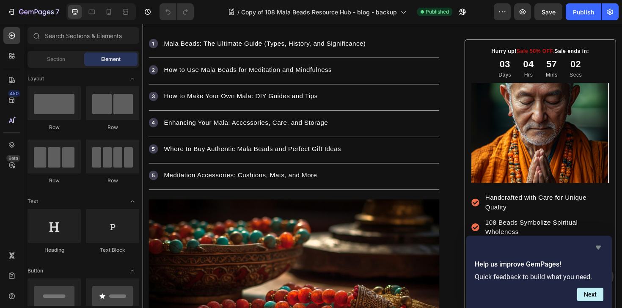
click at [601, 250] on icon "Hide survey" at bounding box center [598, 248] width 10 height 10
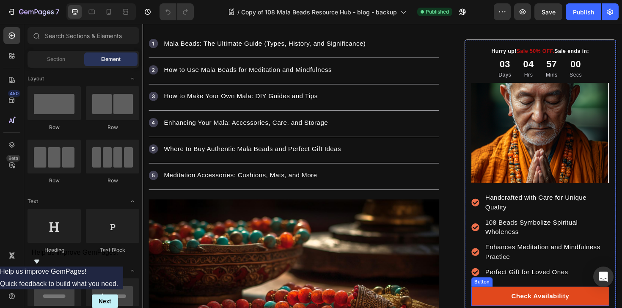
click at [502, 308] on link "Check Availability" at bounding box center [564, 313] width 146 height 20
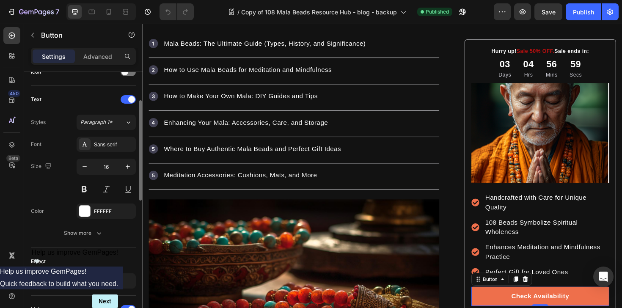
scroll to position [413, 0]
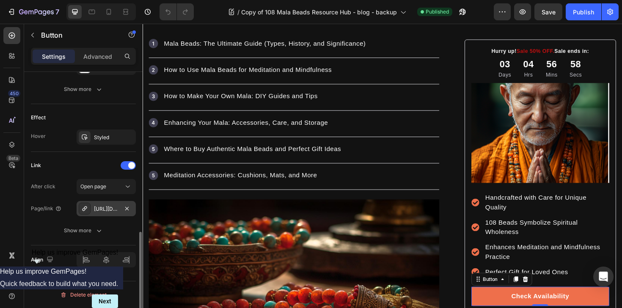
click at [102, 212] on div "[URL][DOMAIN_NAME]" at bounding box center [106, 208] width 59 height 15
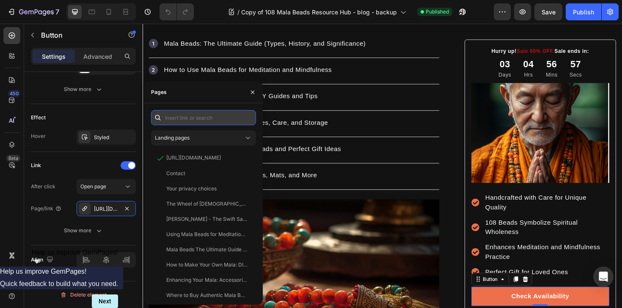
click at [193, 111] on input "text" at bounding box center [203, 117] width 105 height 15
paste input "promo"
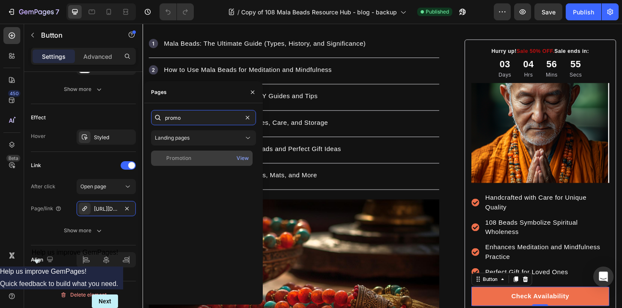
type input "promo"
click at [209, 160] on div "Promotion" at bounding box center [201, 158] width 95 height 8
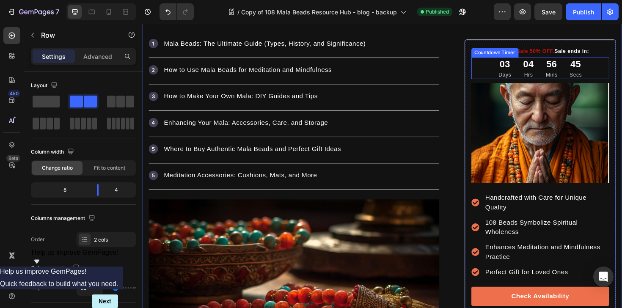
click at [555, 73] on div "04" at bounding box center [551, 67] width 11 height 15
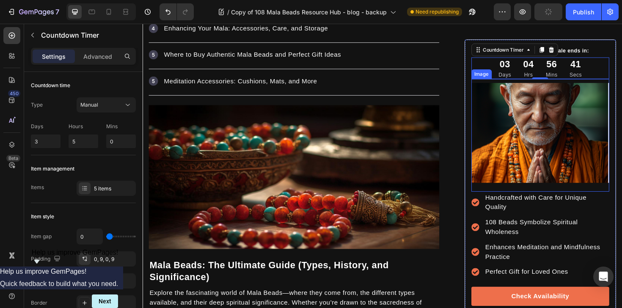
scroll to position [553, 0]
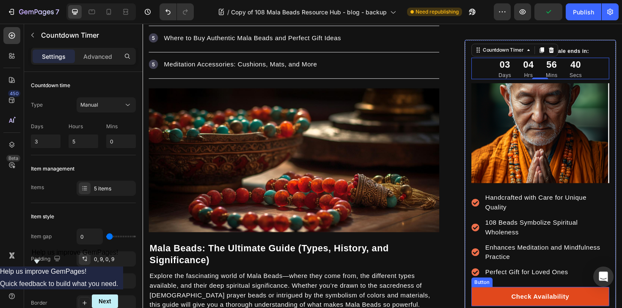
click at [498, 308] on link "Check Availability" at bounding box center [564, 313] width 146 height 20
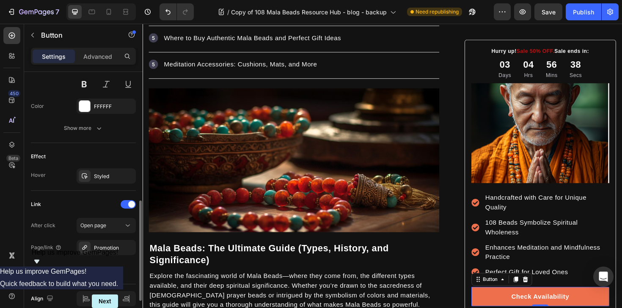
scroll to position [413, 0]
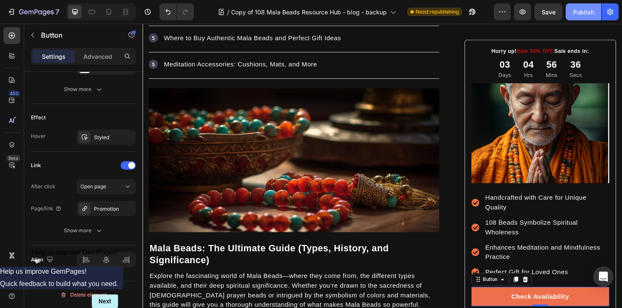
click at [579, 13] on div "Publish" at bounding box center [583, 12] width 21 height 9
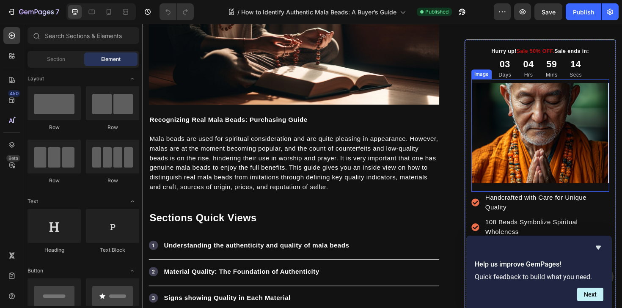
scroll to position [322, 0]
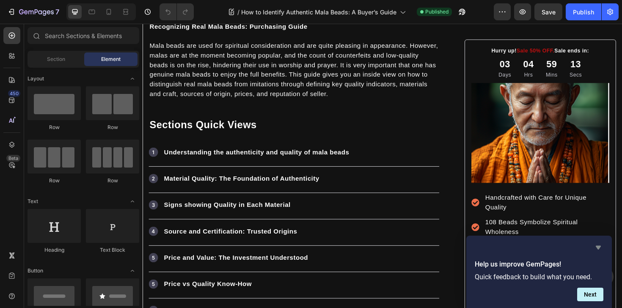
click at [601, 245] on icon "Hide survey" at bounding box center [598, 248] width 10 height 10
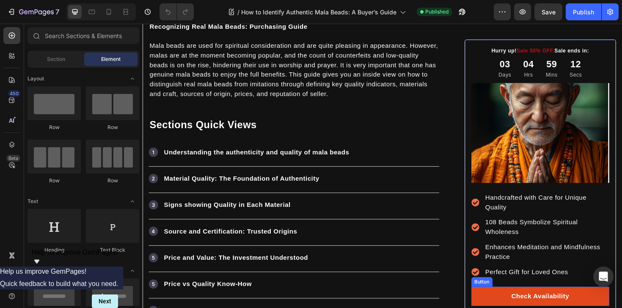
click at [496, 306] on link "Check Availability" at bounding box center [564, 313] width 146 height 20
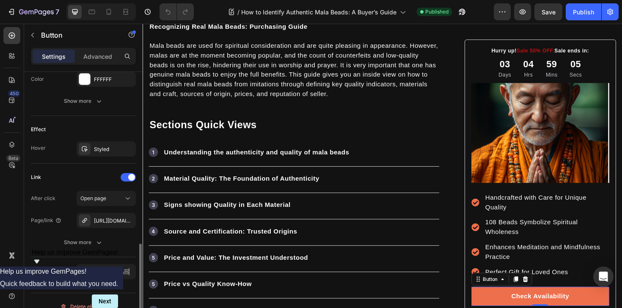
scroll to position [413, 0]
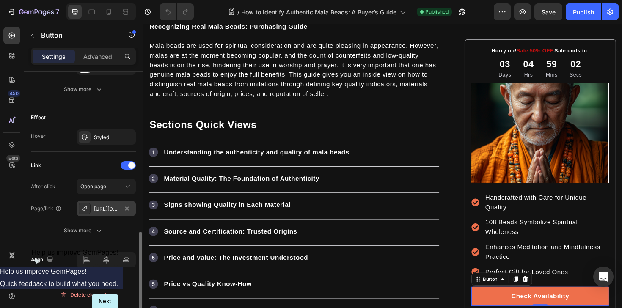
click at [107, 207] on div "[URL][DOMAIN_NAME]" at bounding box center [106, 209] width 25 height 8
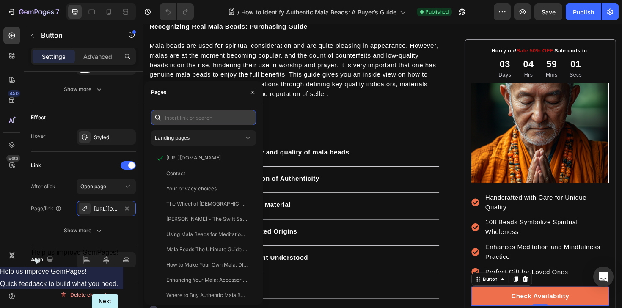
click at [201, 113] on input "text" at bounding box center [203, 117] width 105 height 15
paste input "promo"
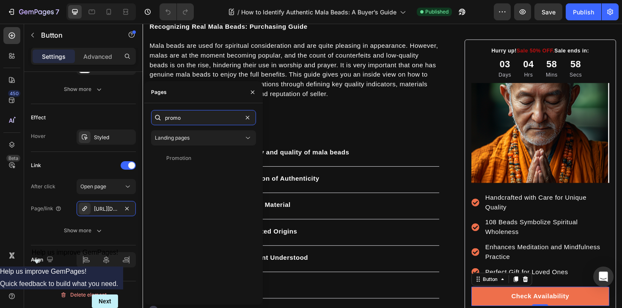
type input "promo"
click at [216, 157] on div "Promotion" at bounding box center [201, 158] width 95 height 8
click at [413, 159] on div "Icon Understanding the authenticity and quality of mala beads Text block" at bounding box center [303, 161] width 308 height 28
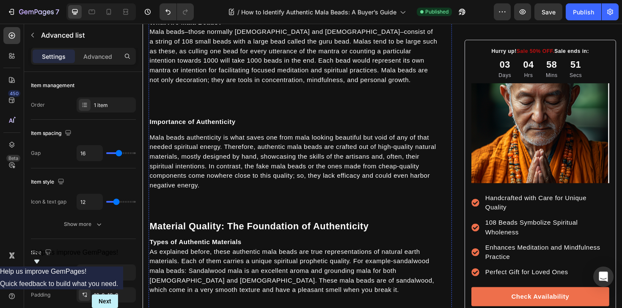
scroll to position [667, 0]
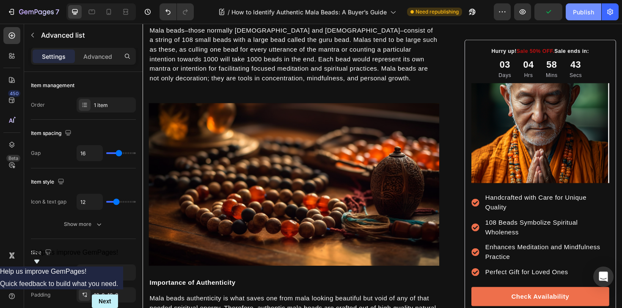
click at [585, 13] on div "Publish" at bounding box center [583, 12] width 21 height 9
